Goal: Navigation & Orientation: Find specific page/section

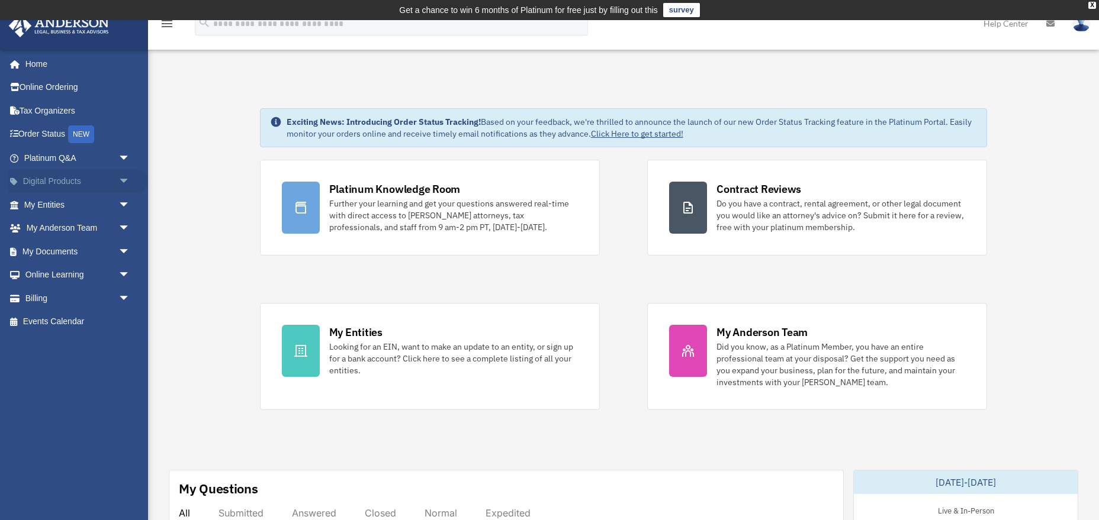
click at [83, 183] on link "Digital Products arrow_drop_down" at bounding box center [78, 182] width 140 height 24
click at [125, 182] on span "arrow_drop_down" at bounding box center [130, 182] width 24 height 24
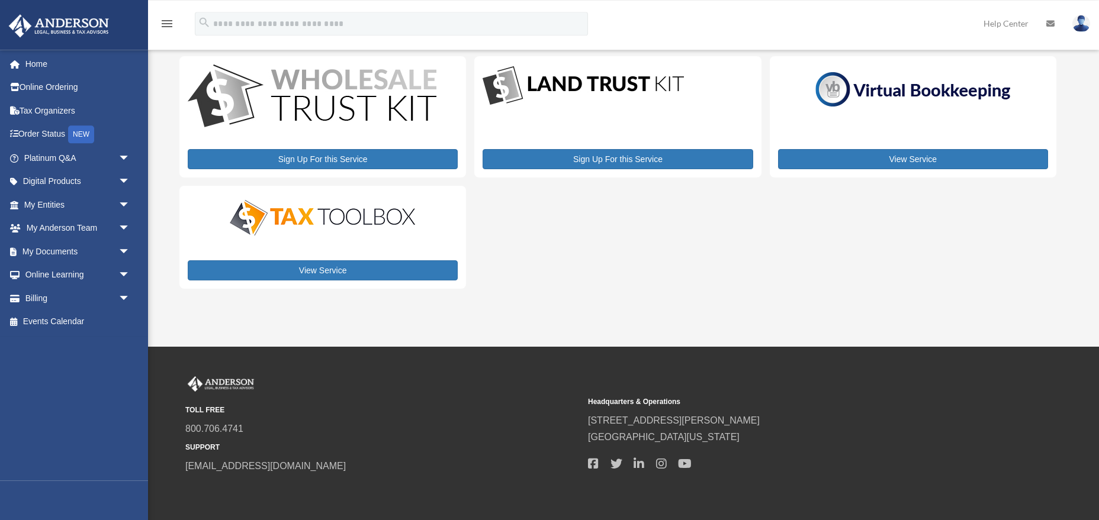
scroll to position [97, 0]
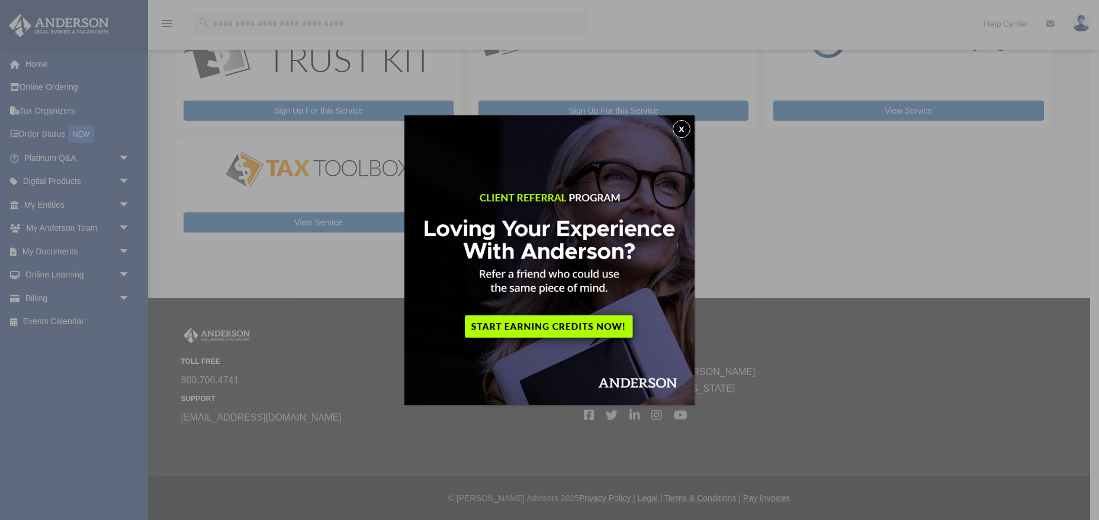
click at [681, 127] on button "x" at bounding box center [682, 129] width 18 height 18
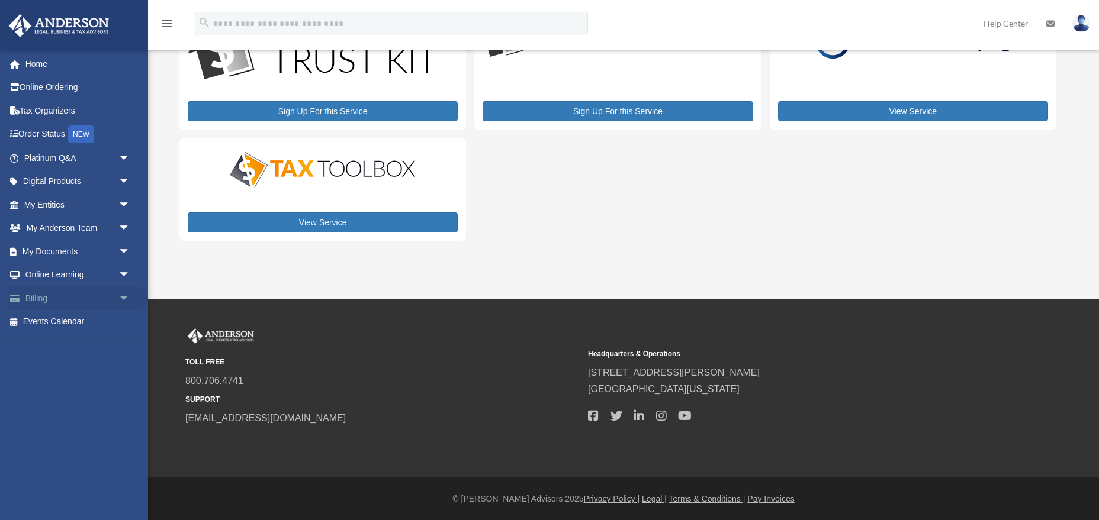
click at [38, 303] on link "Billing arrow_drop_down" at bounding box center [78, 299] width 140 height 24
click at [124, 298] on span "arrow_drop_down" at bounding box center [130, 299] width 24 height 24
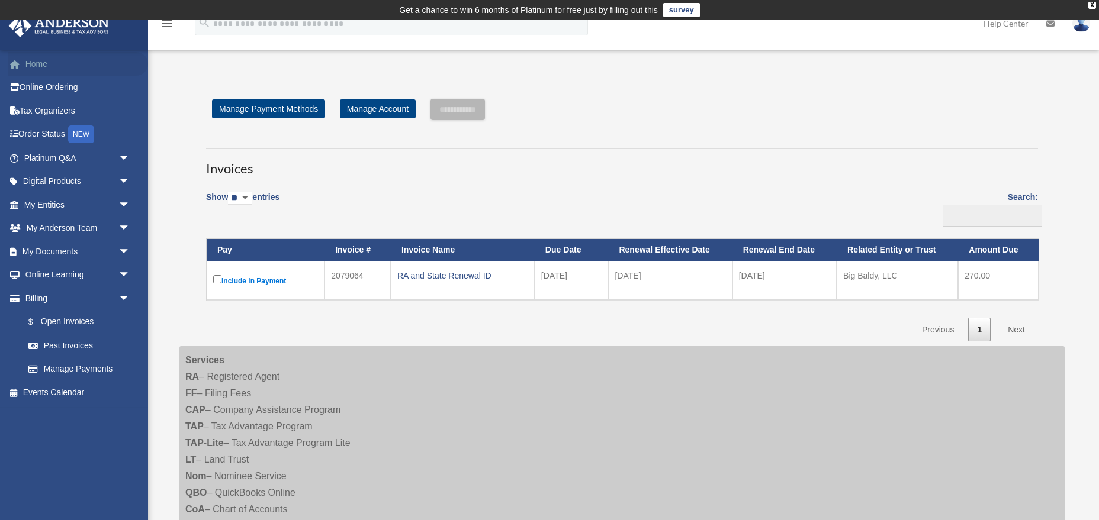
click at [41, 65] on link "Home" at bounding box center [78, 64] width 140 height 24
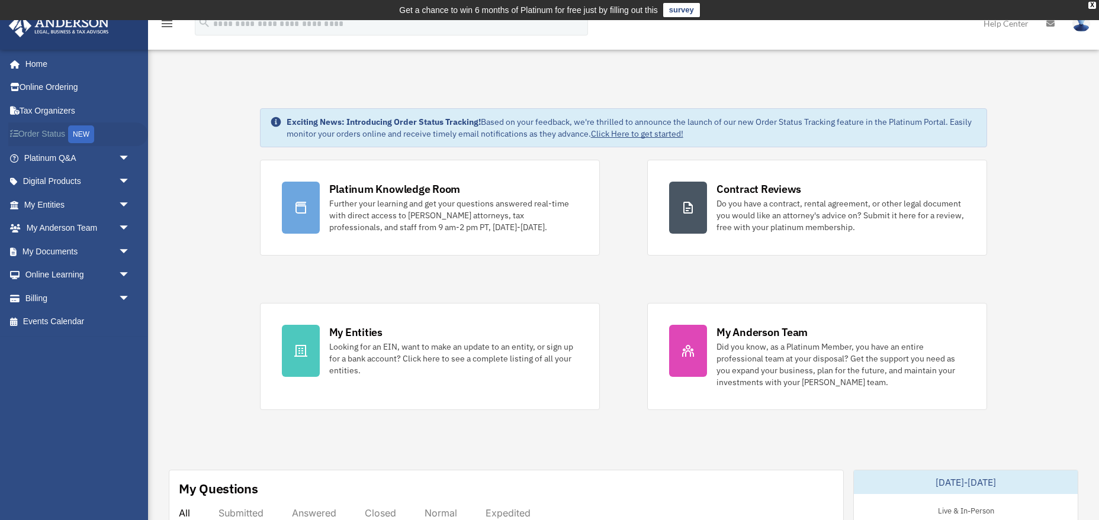
click at [54, 130] on link "Order Status NEW" at bounding box center [78, 135] width 140 height 24
click at [173, 24] on icon "menu" at bounding box center [167, 24] width 14 height 14
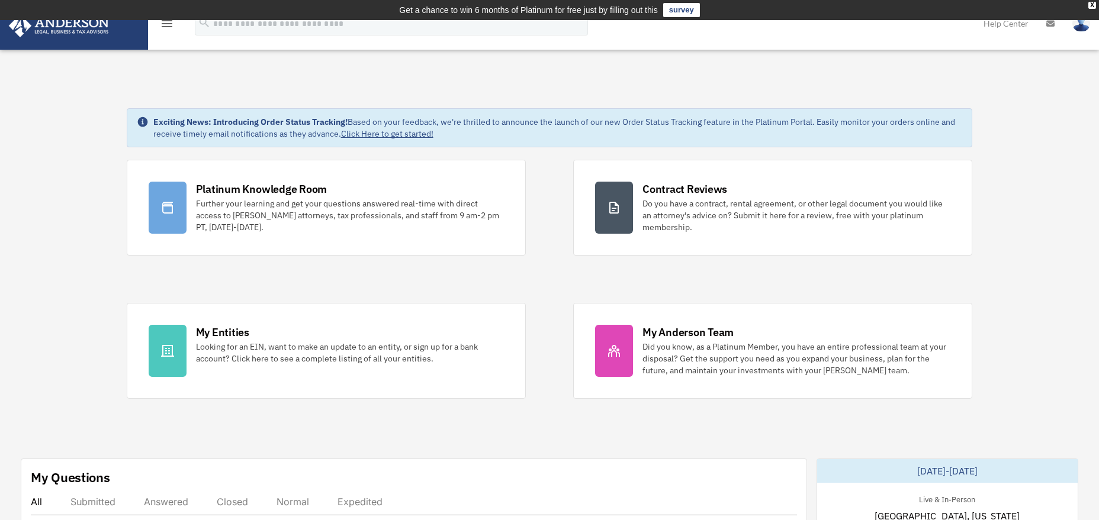
click at [163, 21] on icon "menu" at bounding box center [167, 24] width 14 height 14
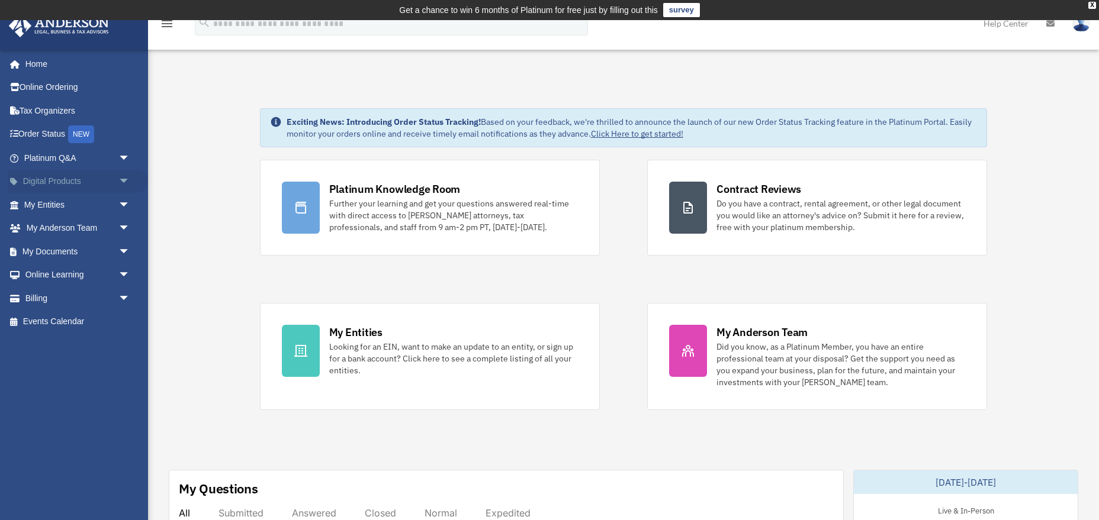
click at [63, 178] on link "Digital Products arrow_drop_down" at bounding box center [78, 182] width 140 height 24
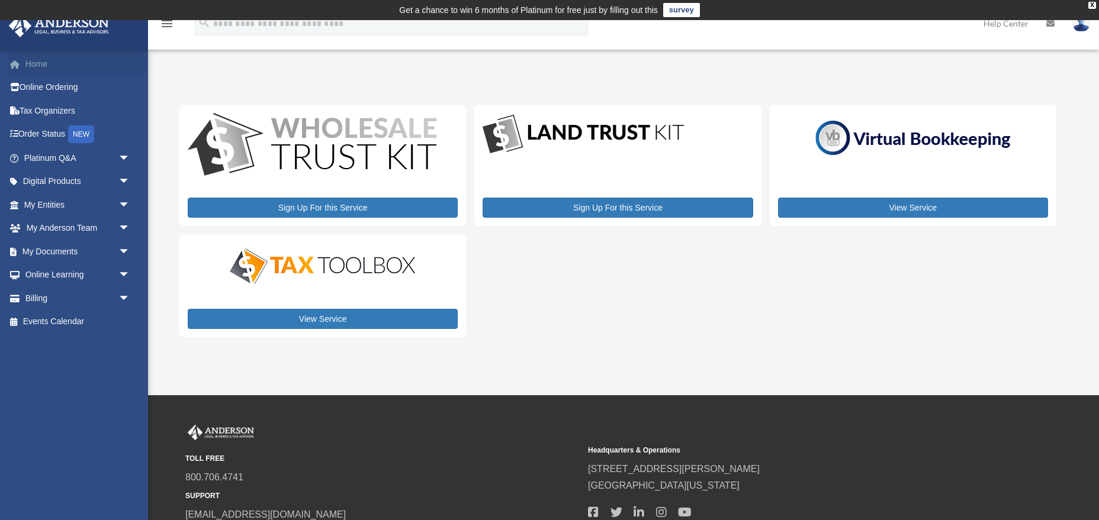
click at [38, 67] on link "Home" at bounding box center [78, 64] width 140 height 24
